Goal: Task Accomplishment & Management: Complete application form

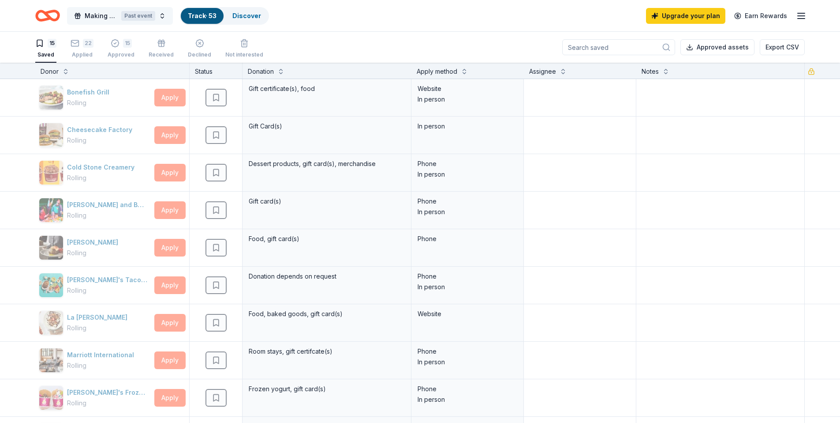
click at [130, 18] on div "Past event" at bounding box center [138, 16] width 34 height 10
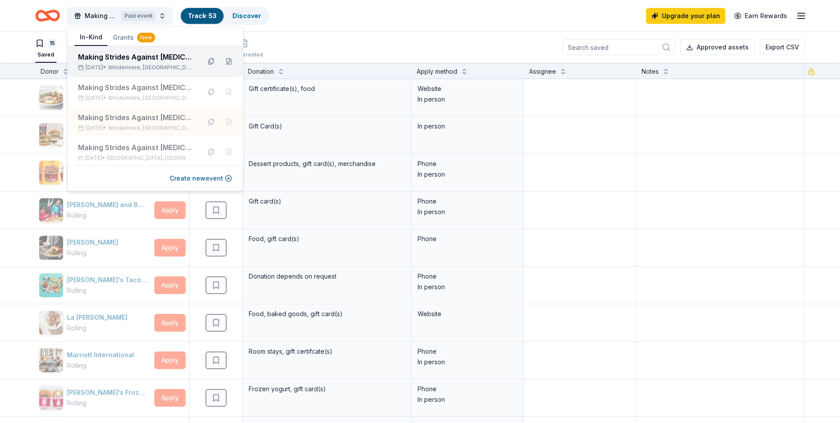
click at [137, 57] on div "Making Strides Against [MEDICAL_DATA] Walk" at bounding box center [136, 57] width 116 height 11
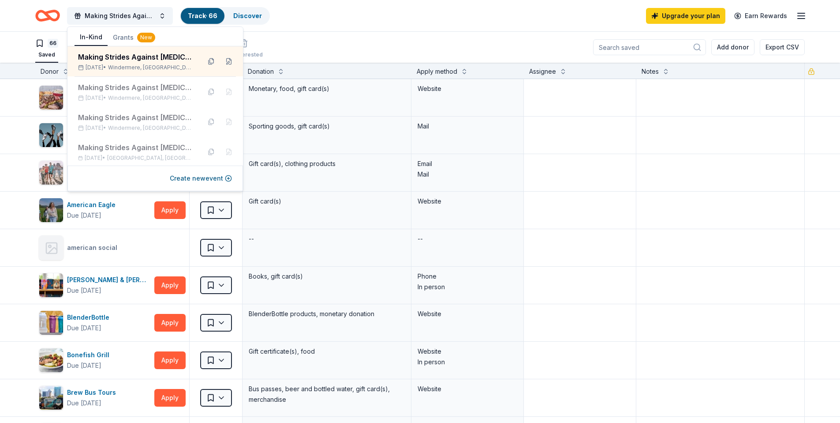
click at [315, 53] on div "66 Saved Applied Approved Received Declined Not interested Add donor Export CSV" at bounding box center [420, 47] width 770 height 31
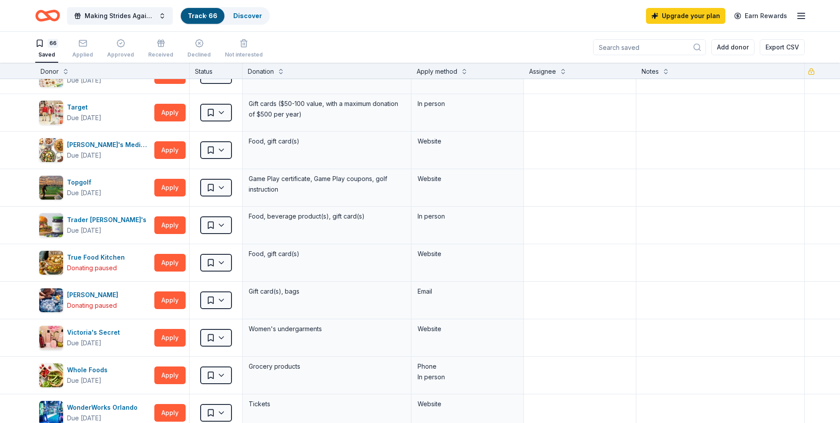
scroll to position [2303, 0]
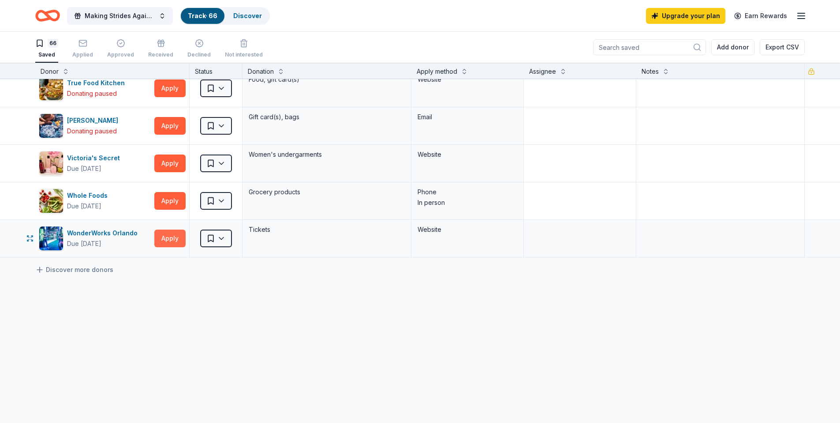
click at [173, 239] on button "Apply" at bounding box center [169, 238] width 31 height 18
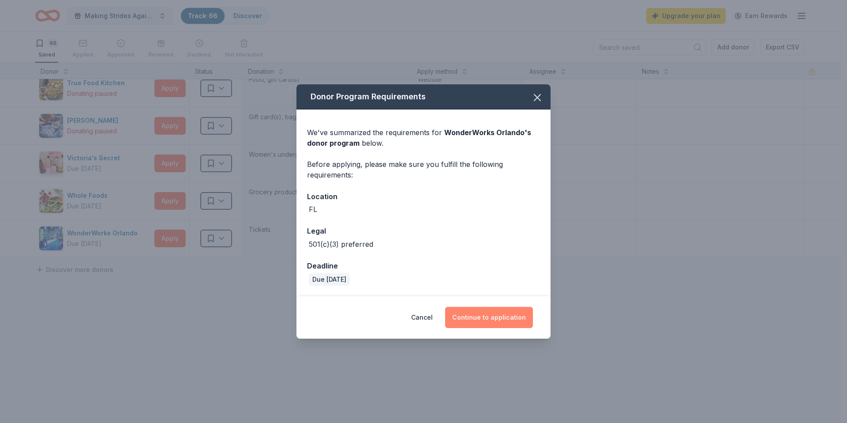
click at [472, 311] on button "Continue to application" at bounding box center [489, 317] width 88 height 21
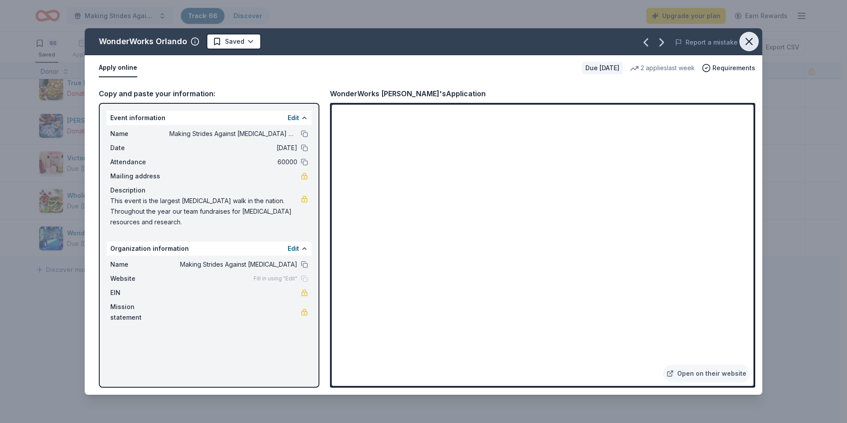
click at [748, 42] on icon "button" at bounding box center [749, 41] width 6 height 6
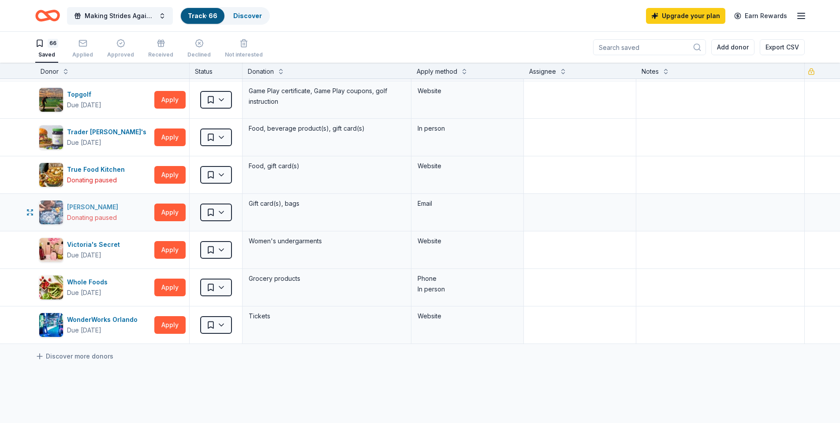
scroll to position [2207, 0]
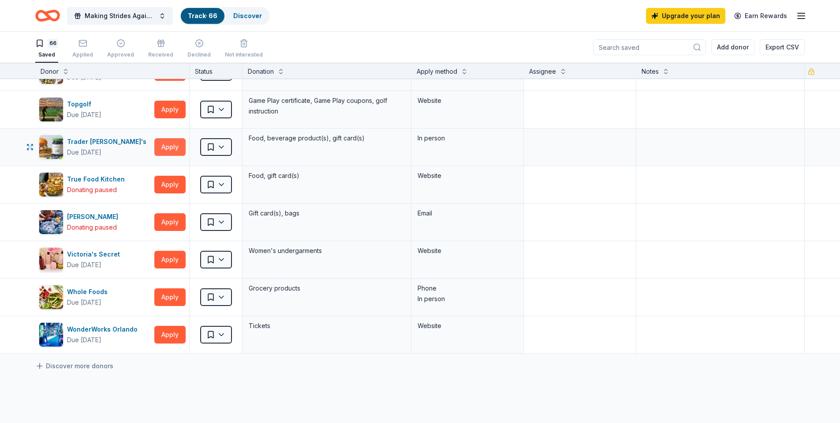
click at [175, 148] on button "Apply" at bounding box center [169, 147] width 31 height 18
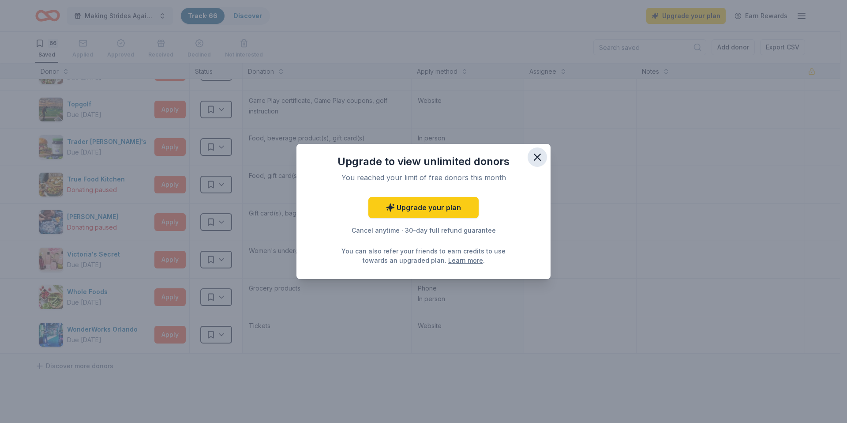
click at [542, 158] on icon "button" at bounding box center [537, 157] width 12 height 12
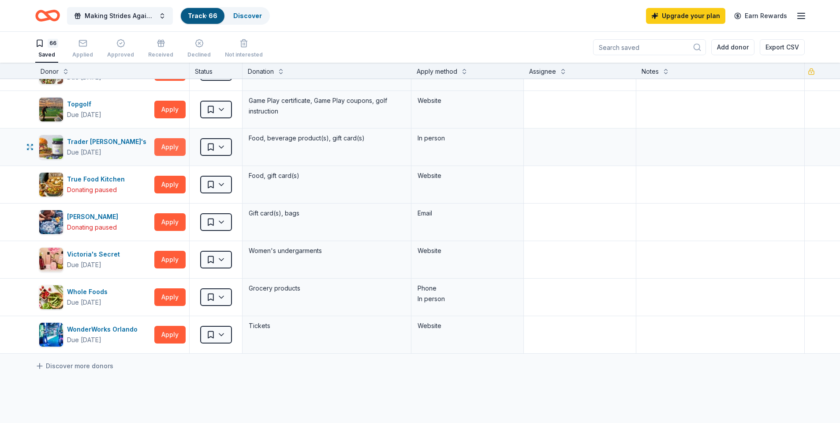
click at [170, 152] on button "Apply" at bounding box center [169, 147] width 31 height 18
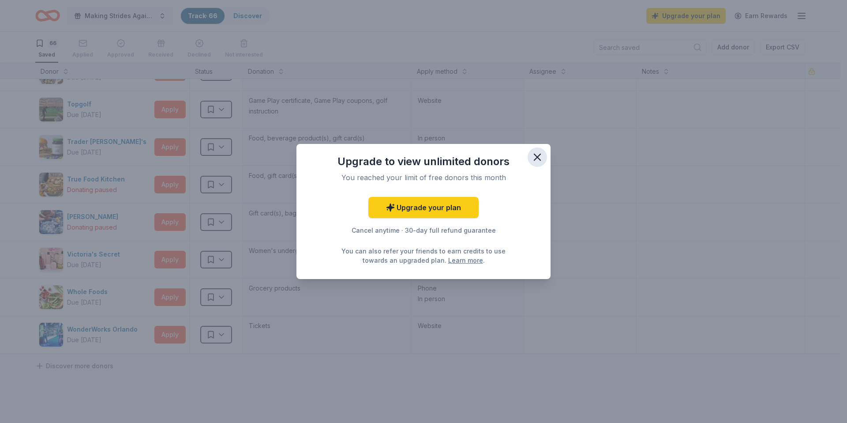
click at [538, 159] on icon "button" at bounding box center [537, 157] width 12 height 12
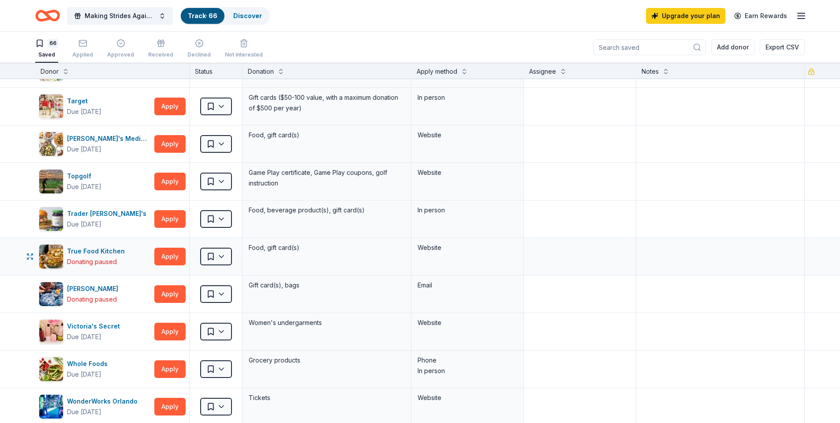
scroll to position [2134, 0]
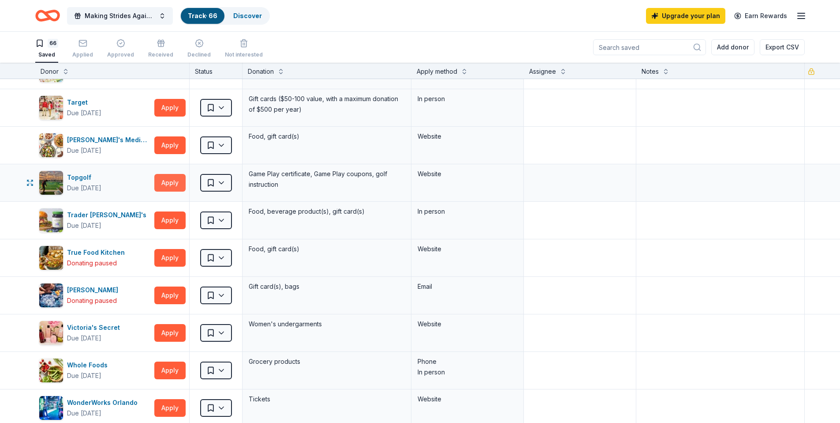
click at [172, 185] on button "Apply" at bounding box center [169, 183] width 31 height 18
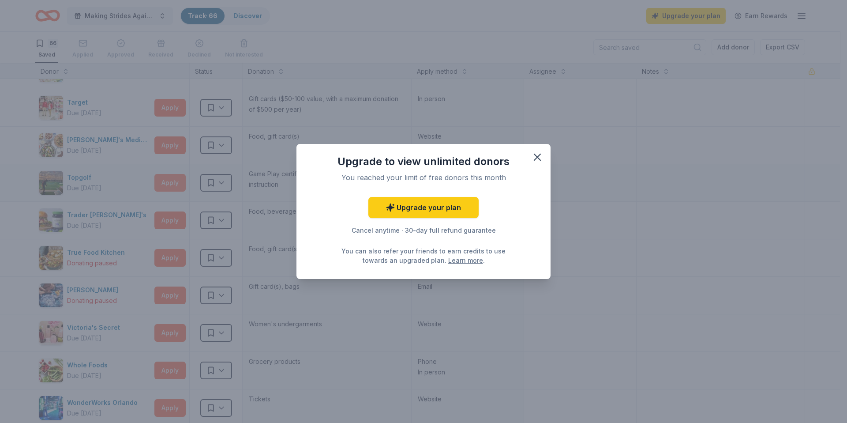
click at [172, 185] on div "Upgrade to view unlimited donors You reached your limit of free donors this mon…" at bounding box center [423, 211] width 847 height 423
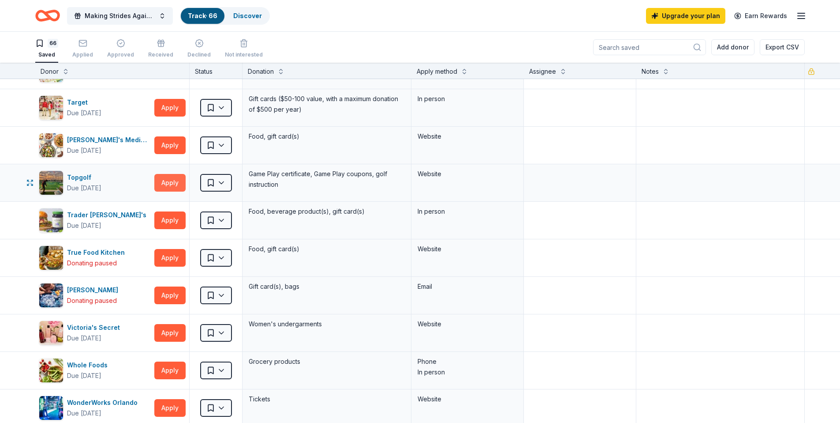
click at [172, 185] on button "Apply" at bounding box center [169, 183] width 31 height 18
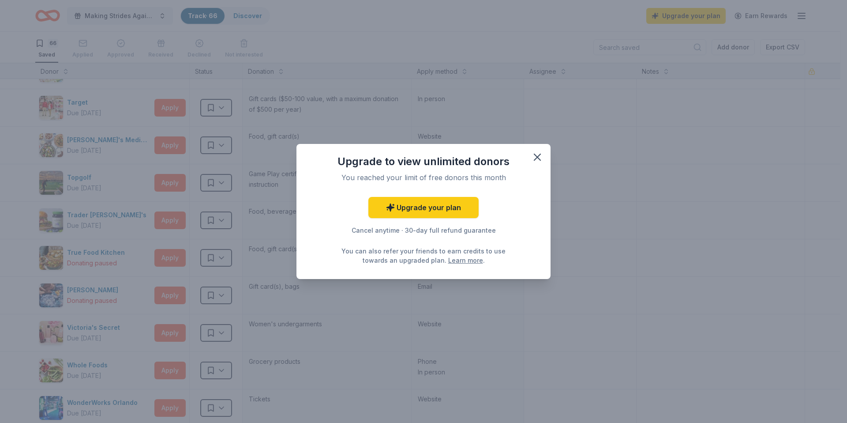
click at [544, 165] on span at bounding box center [537, 156] width 19 height 19
click at [540, 157] on icon "button" at bounding box center [537, 157] width 12 height 12
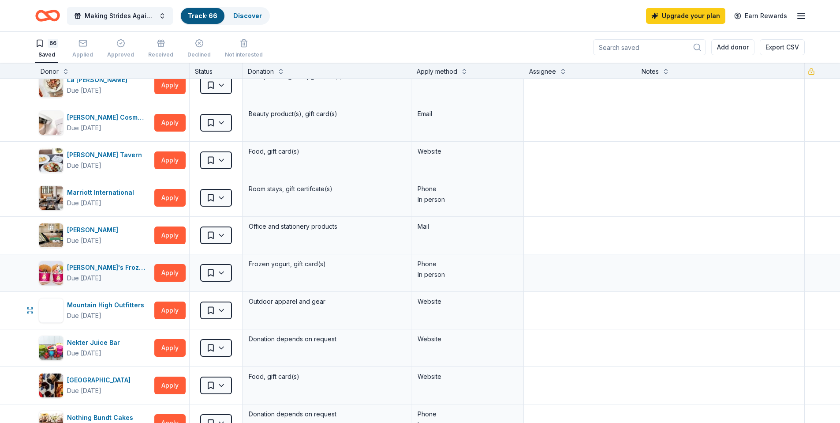
scroll to position [1253, 0]
click at [180, 194] on button "Apply" at bounding box center [169, 198] width 31 height 18
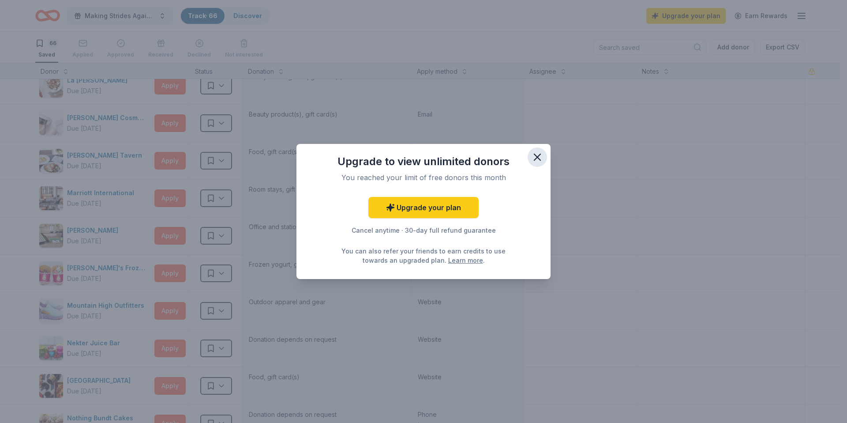
click at [532, 157] on icon "button" at bounding box center [537, 157] width 12 height 12
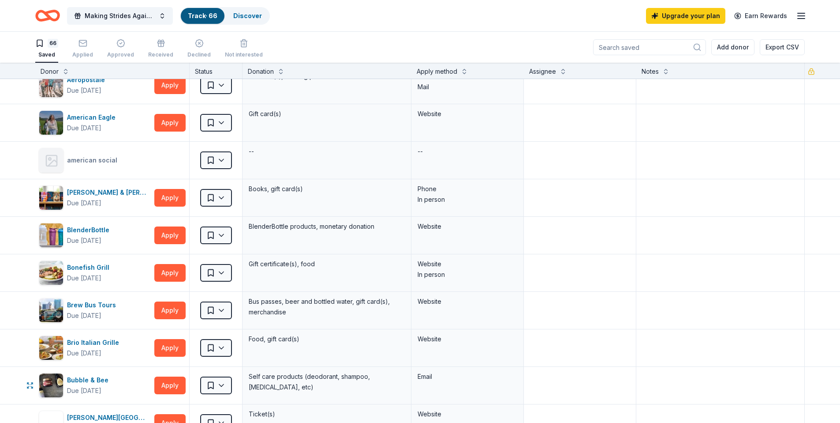
scroll to position [0, 0]
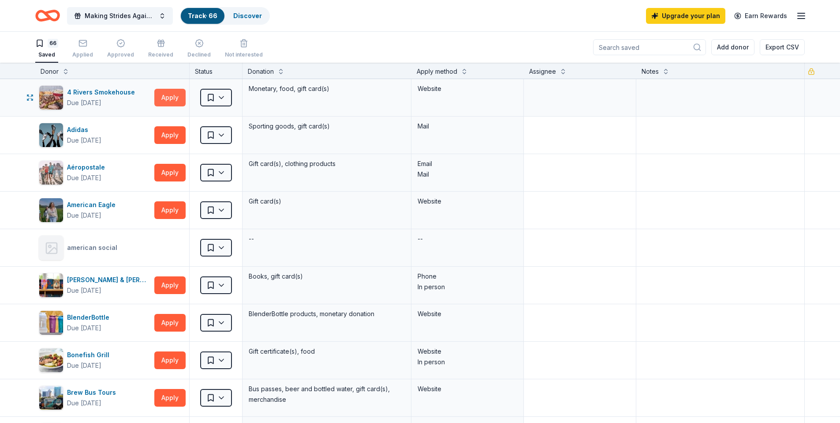
click at [169, 92] on button "Apply" at bounding box center [169, 98] width 31 height 18
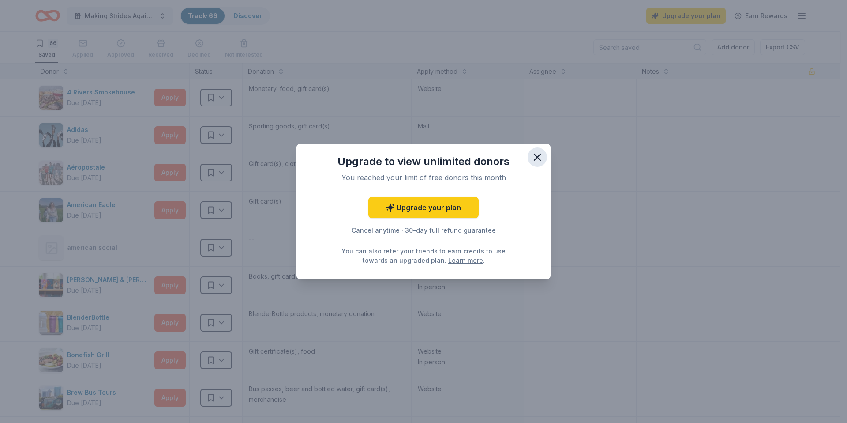
click at [536, 154] on icon "button" at bounding box center [537, 157] width 12 height 12
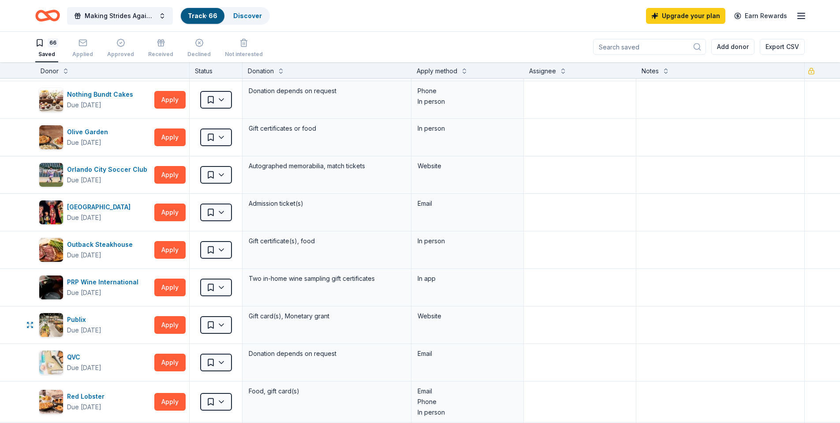
scroll to position [1575, 0]
click at [168, 170] on button "Apply" at bounding box center [169, 175] width 31 height 18
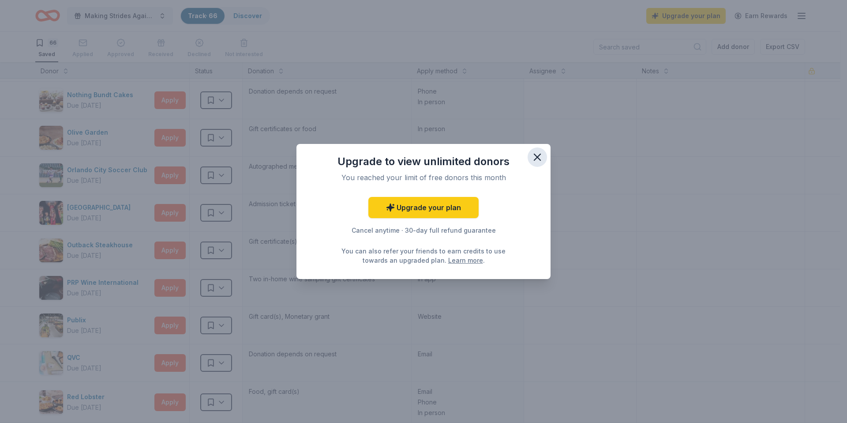
click at [535, 159] on icon "button" at bounding box center [537, 157] width 6 height 6
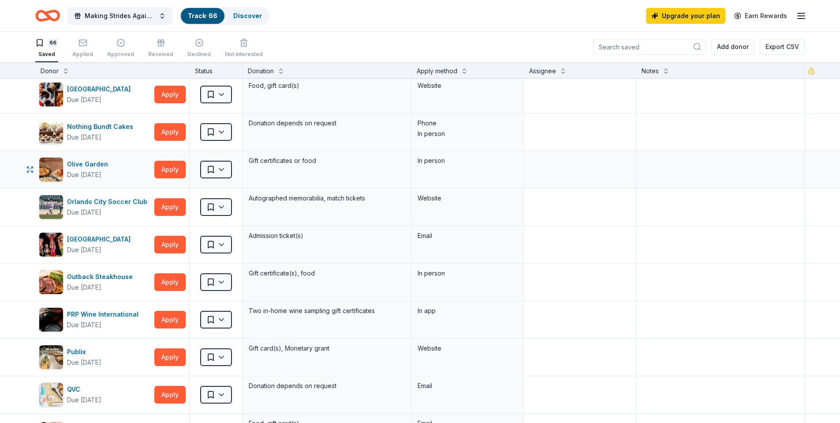
scroll to position [1507, 0]
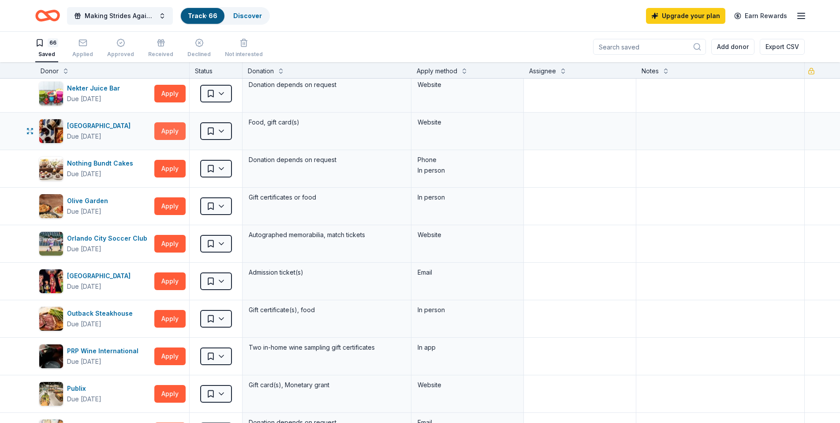
click at [160, 131] on button "Apply" at bounding box center [169, 131] width 31 height 18
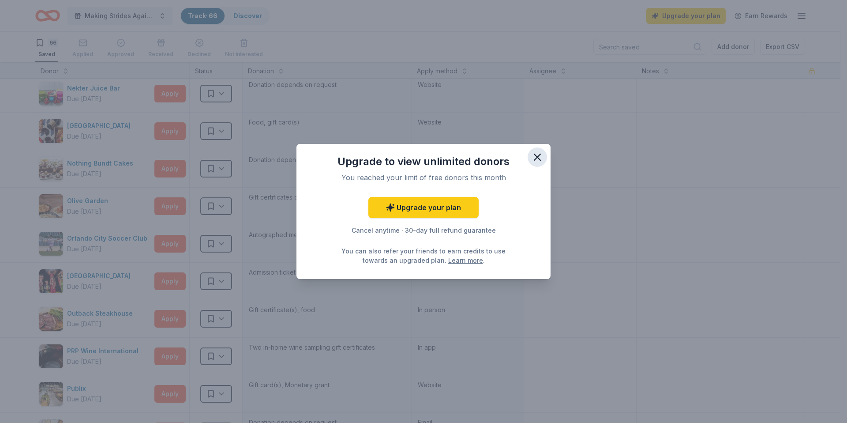
click at [535, 161] on icon "button" at bounding box center [537, 157] width 12 height 12
